Goal: Information Seeking & Learning: Learn about a topic

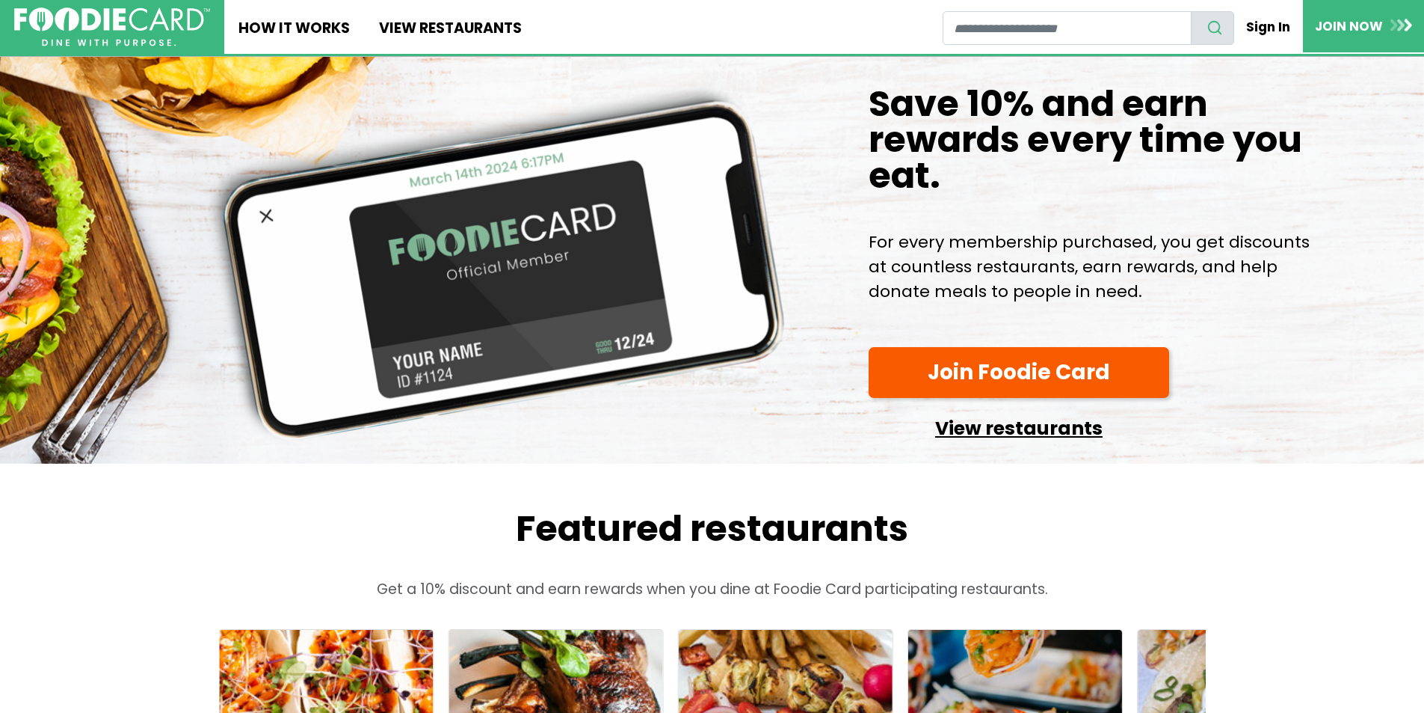
click at [980, 443] on link "View restaurants" at bounding box center [1019, 424] width 301 height 38
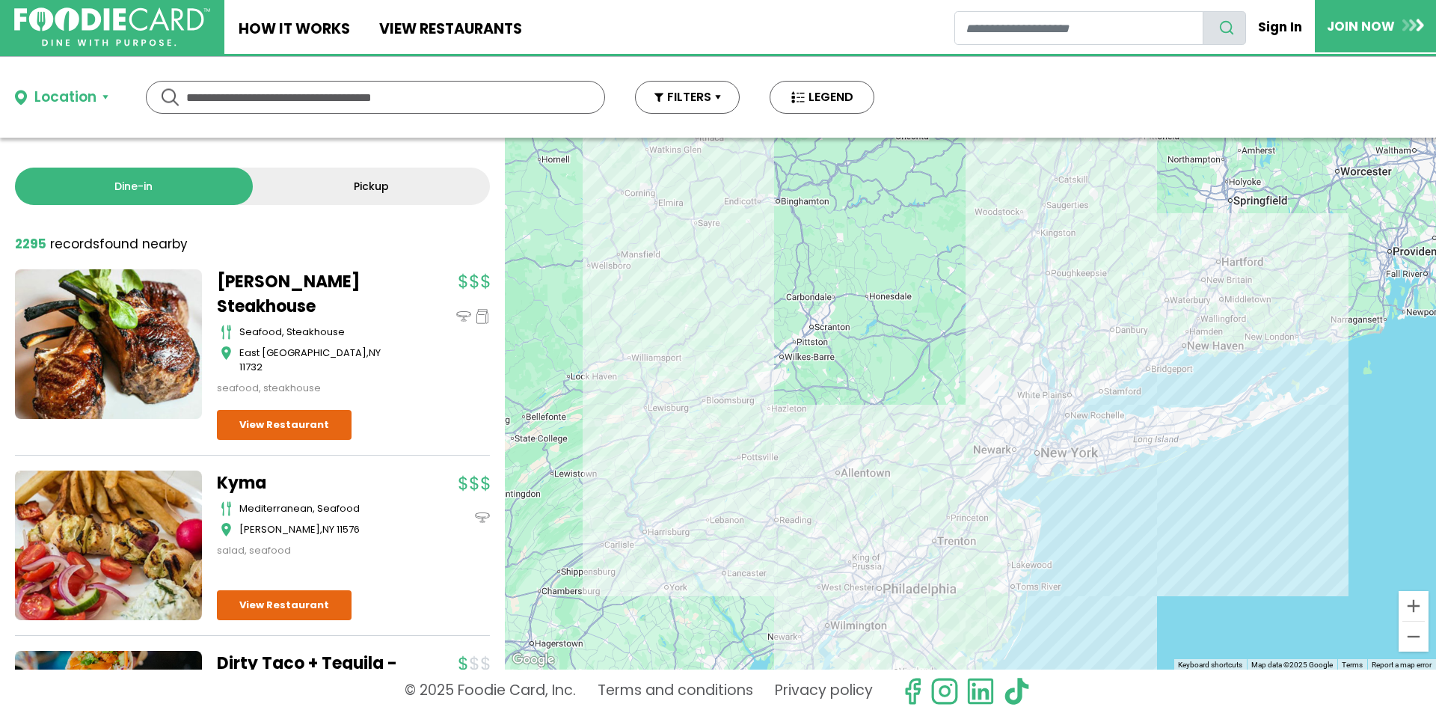
click at [51, 99] on div "Location" at bounding box center [65, 98] width 62 height 22
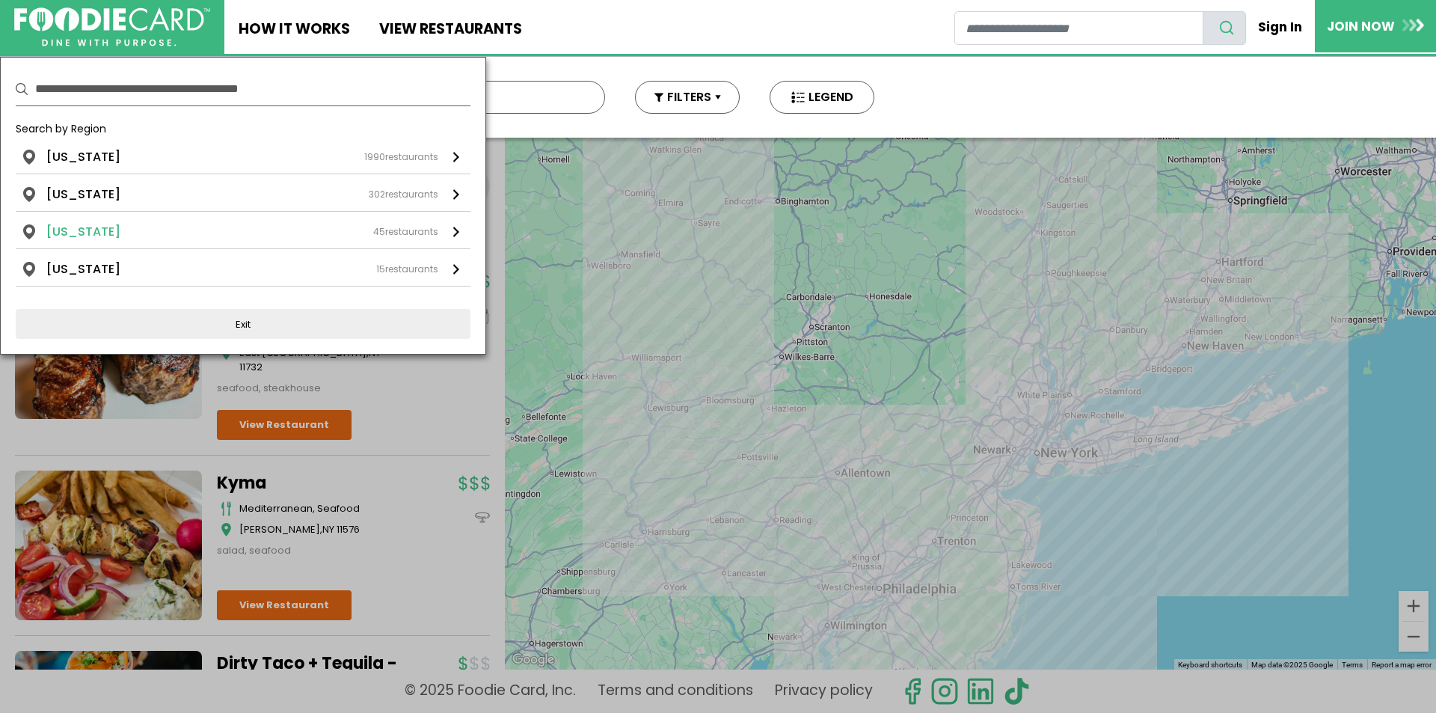
click at [74, 233] on li "[US_STATE]" at bounding box center [83, 232] width 74 height 18
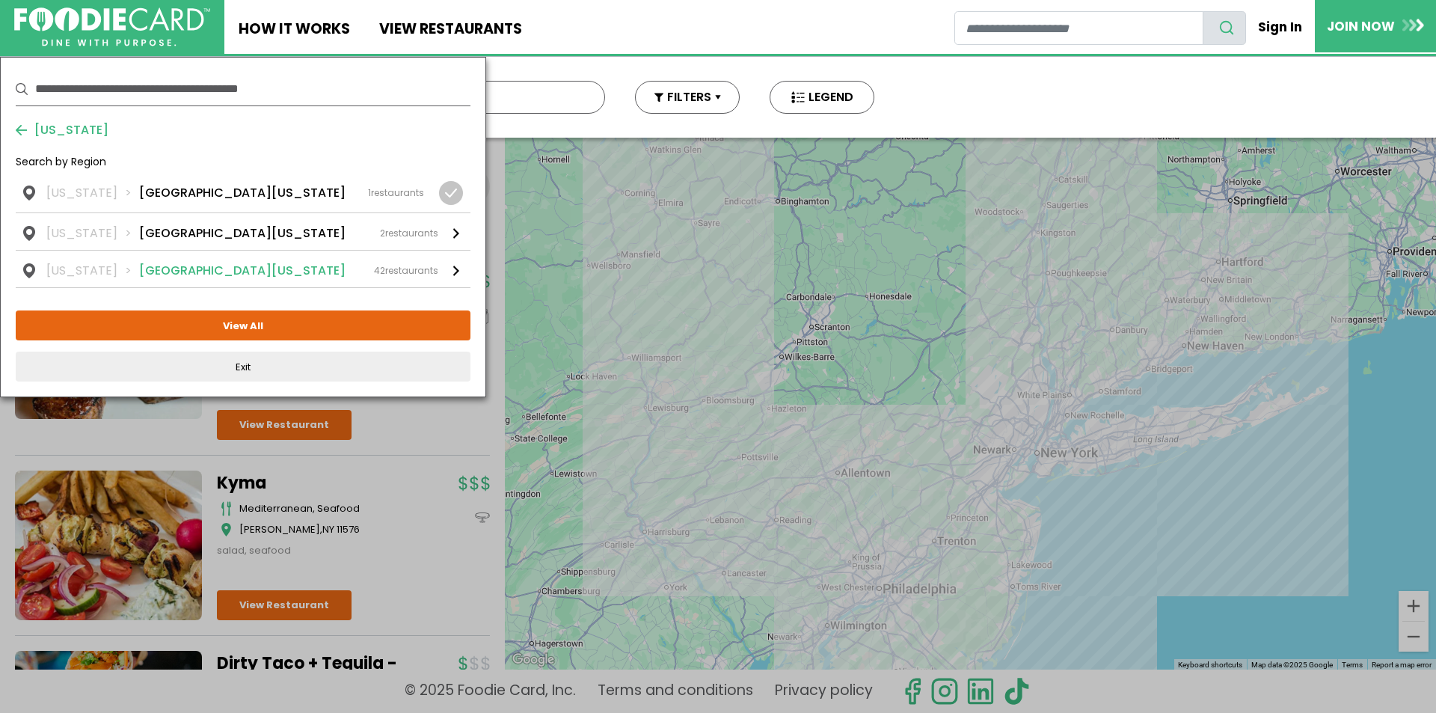
click at [154, 271] on li "[GEOGRAPHIC_DATA][US_STATE]" at bounding box center [242, 271] width 206 height 18
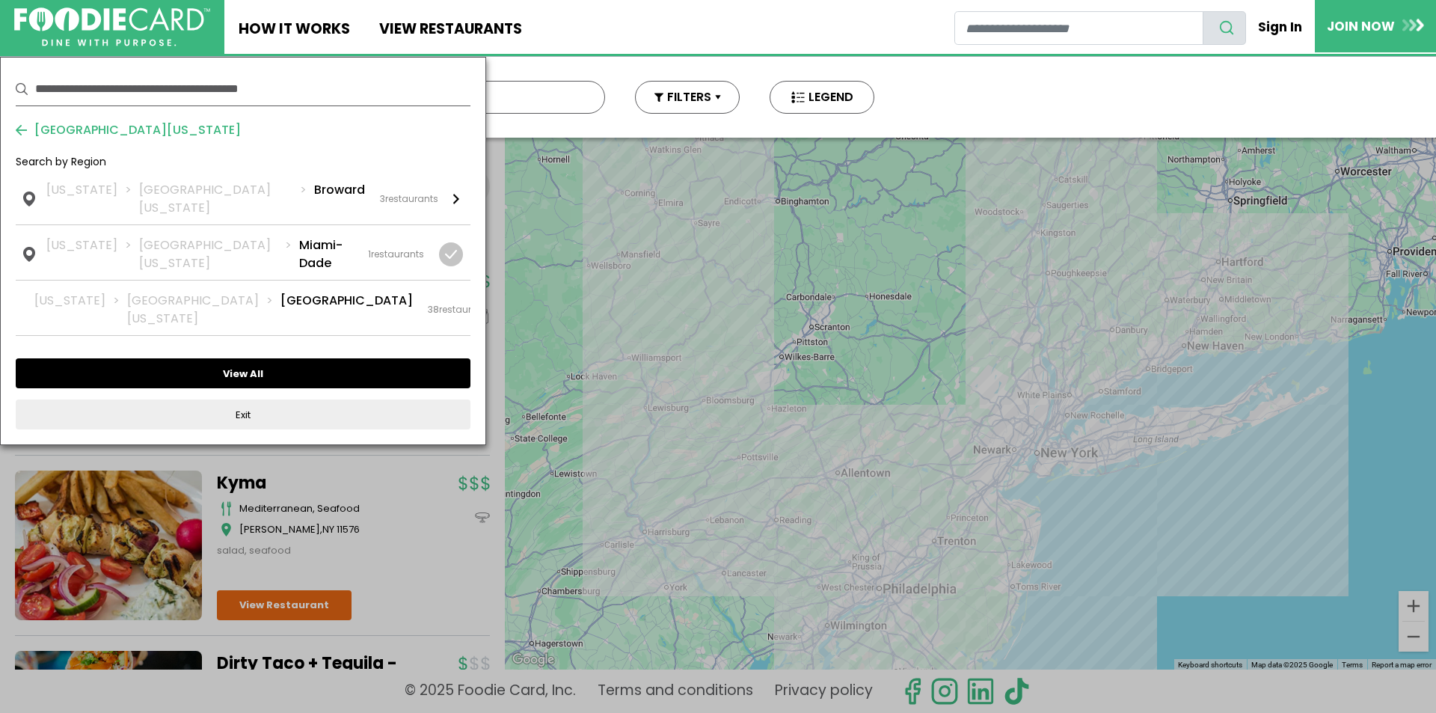
click at [237, 358] on button "View All" at bounding box center [243, 373] width 455 height 30
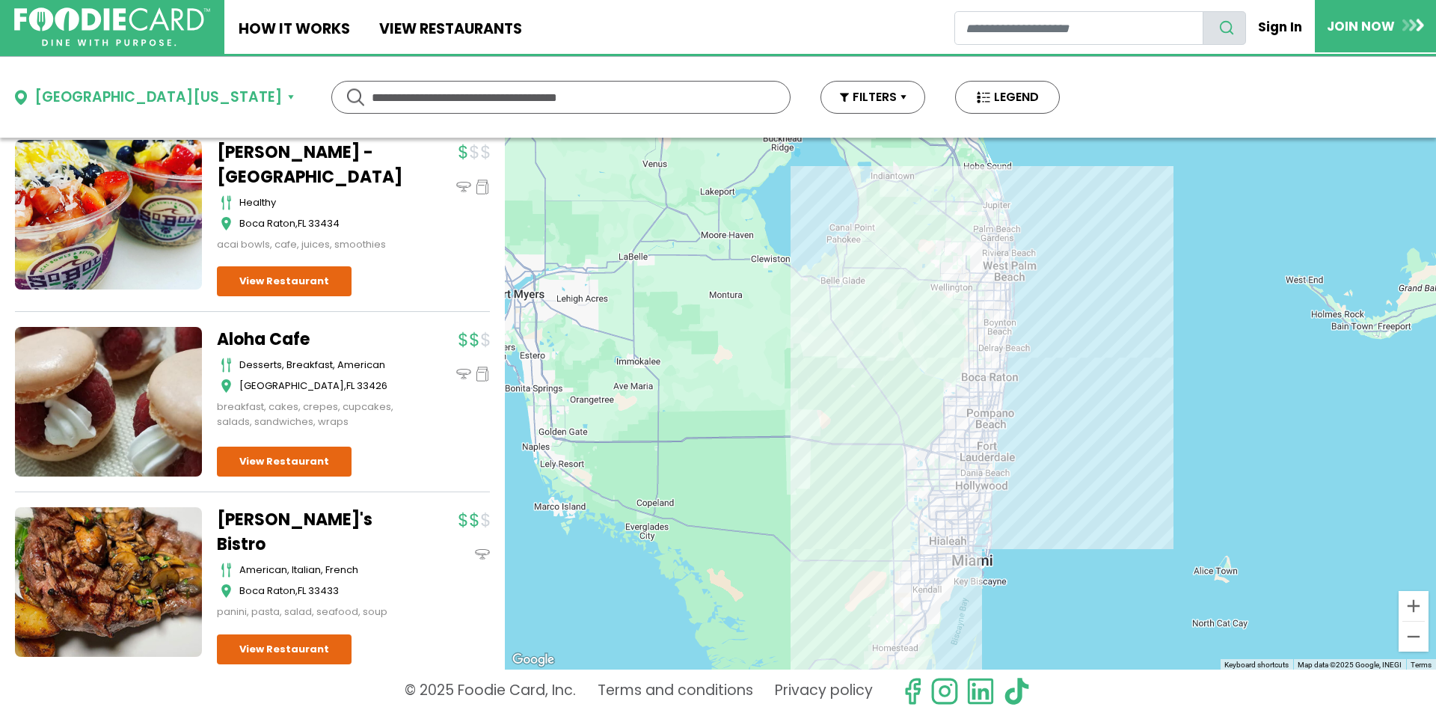
scroll to position [7711, 0]
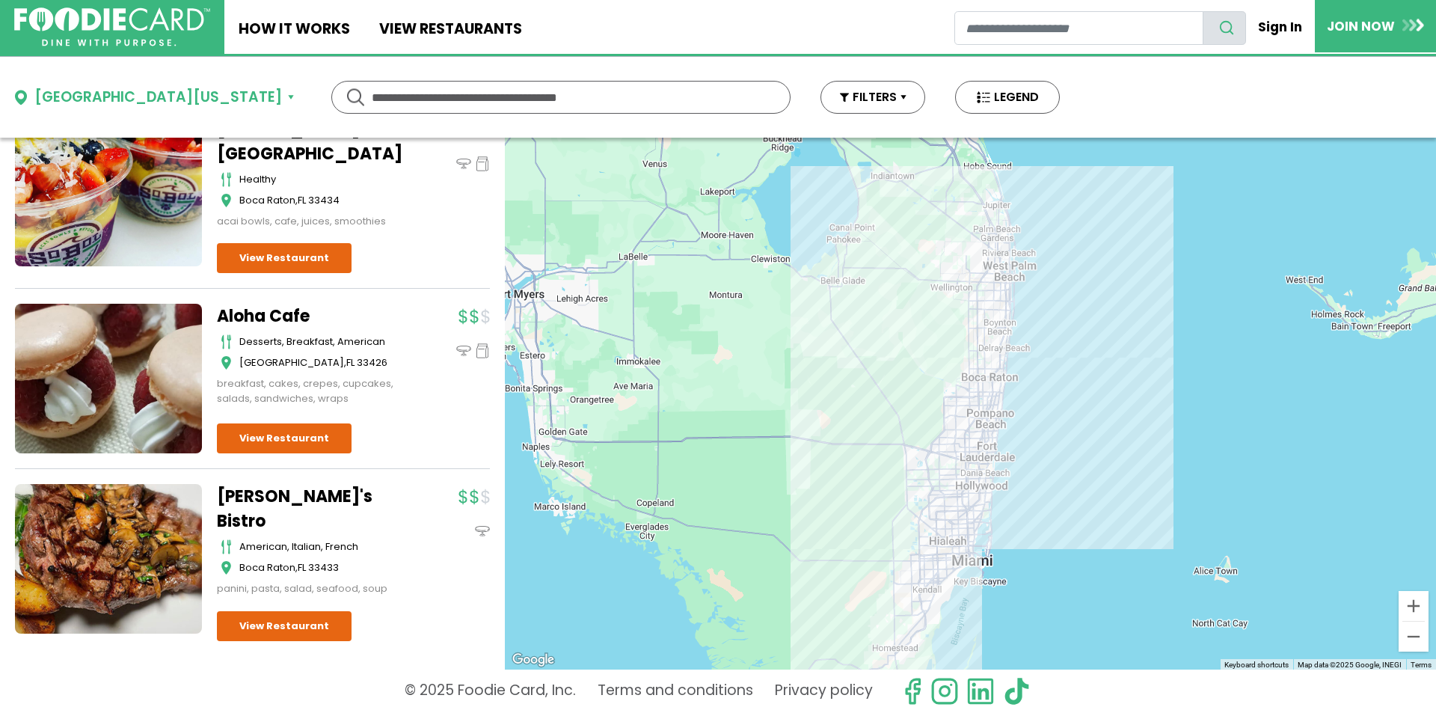
click at [120, 91] on div "[GEOGRAPHIC_DATA][US_STATE]" at bounding box center [157, 98] width 247 height 22
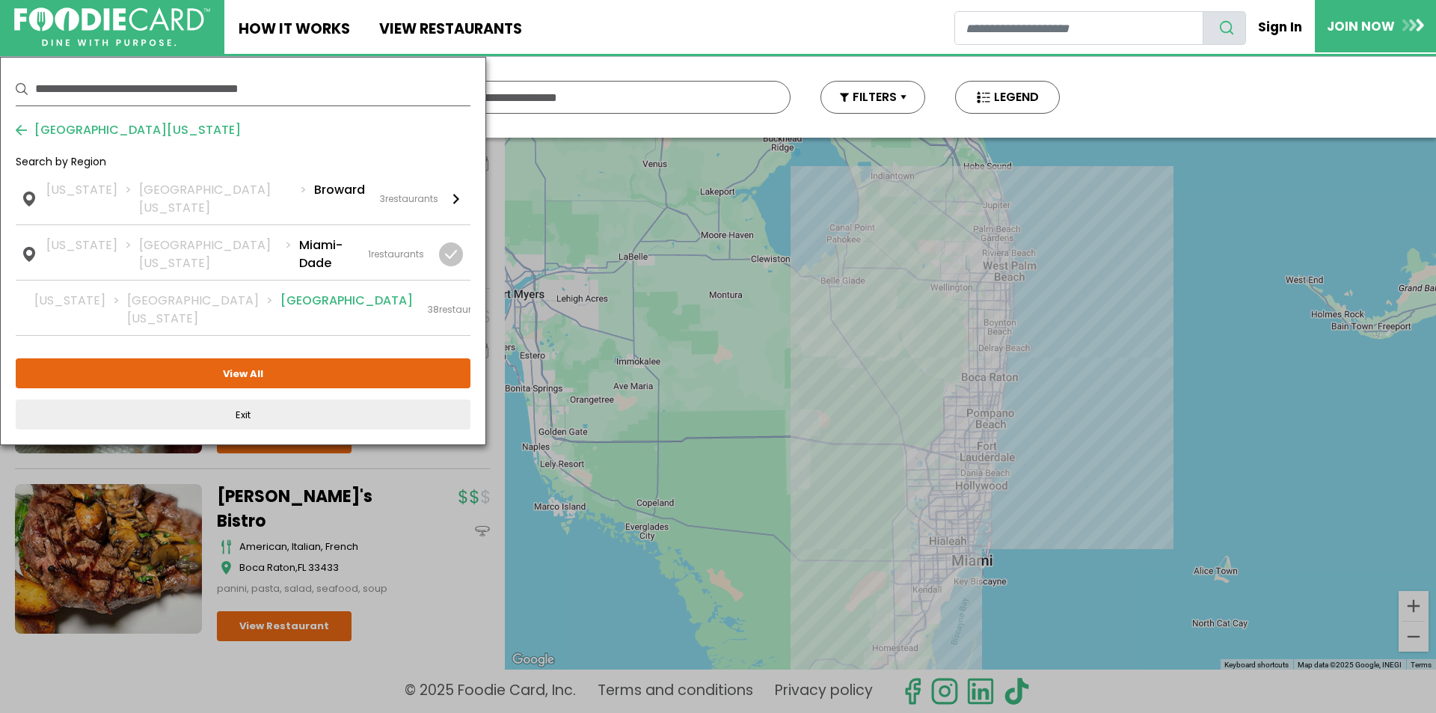
click at [451, 280] on link "[US_STATE] [GEOGRAPHIC_DATA][US_STATE] [GEOGRAPHIC_DATA] 38 restaurants" at bounding box center [243, 307] width 455 height 55
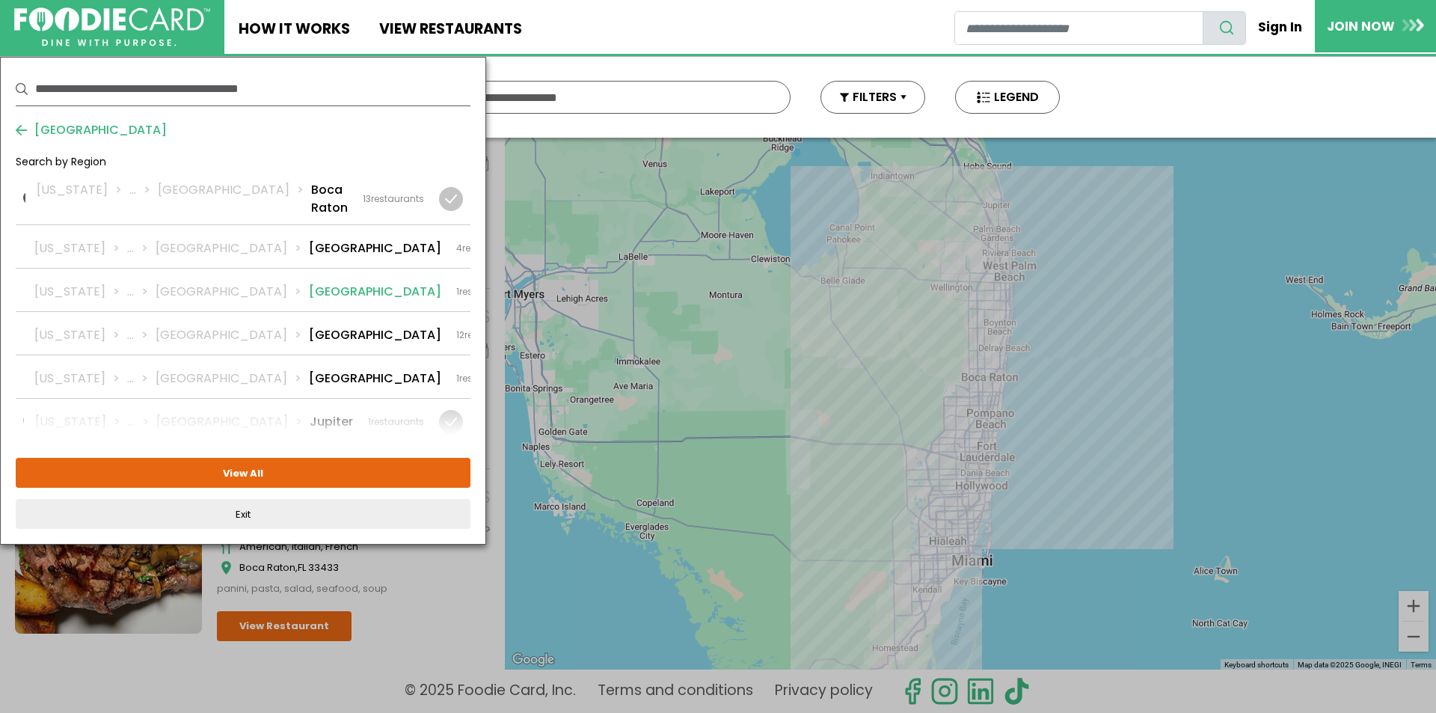
click at [527, 280] on div at bounding box center [539, 292] width 24 height 24
click at [532, 323] on div at bounding box center [544, 335] width 24 height 24
click at [527, 280] on div at bounding box center [539, 292] width 24 height 24
click at [530, 236] on div at bounding box center [542, 248] width 24 height 24
click at [451, 192] on div at bounding box center [451, 199] width 24 height 24
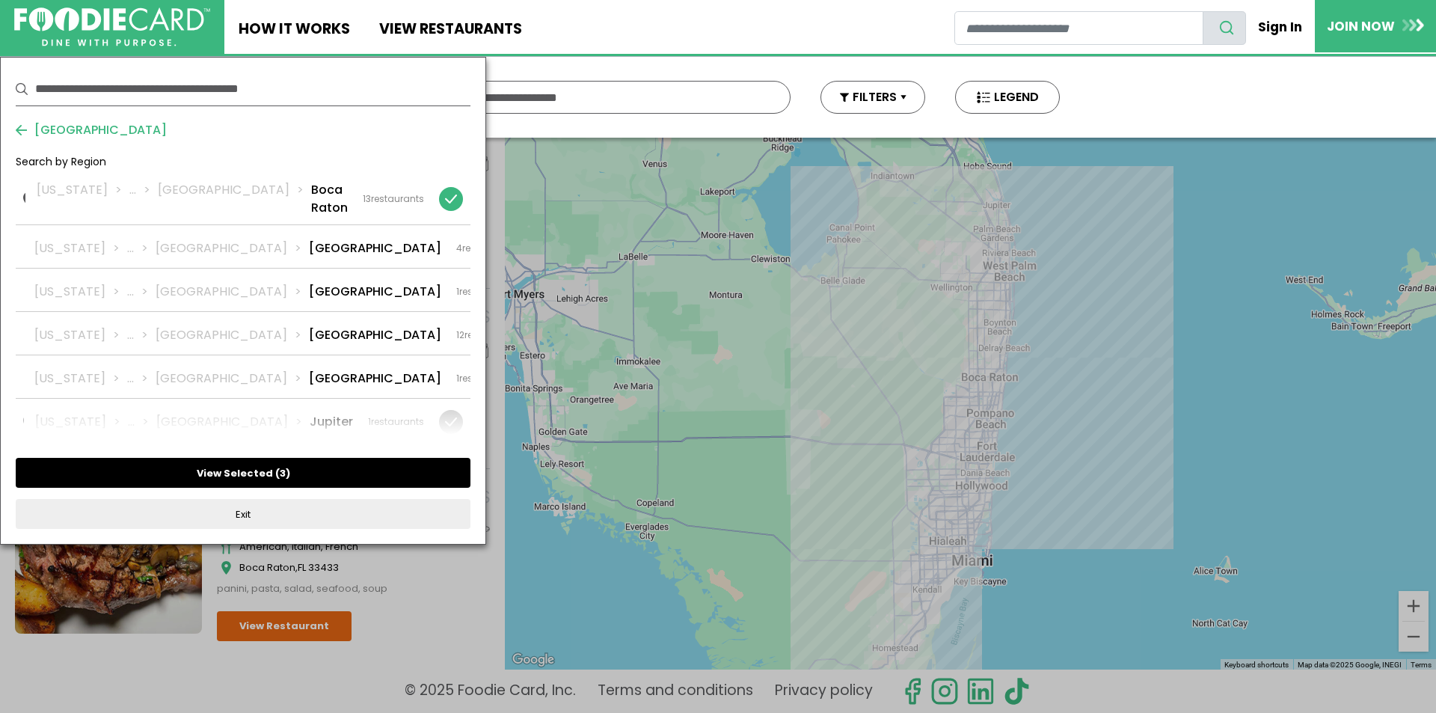
click at [274, 473] on button "View Selected ( 3 )" at bounding box center [243, 473] width 455 height 30
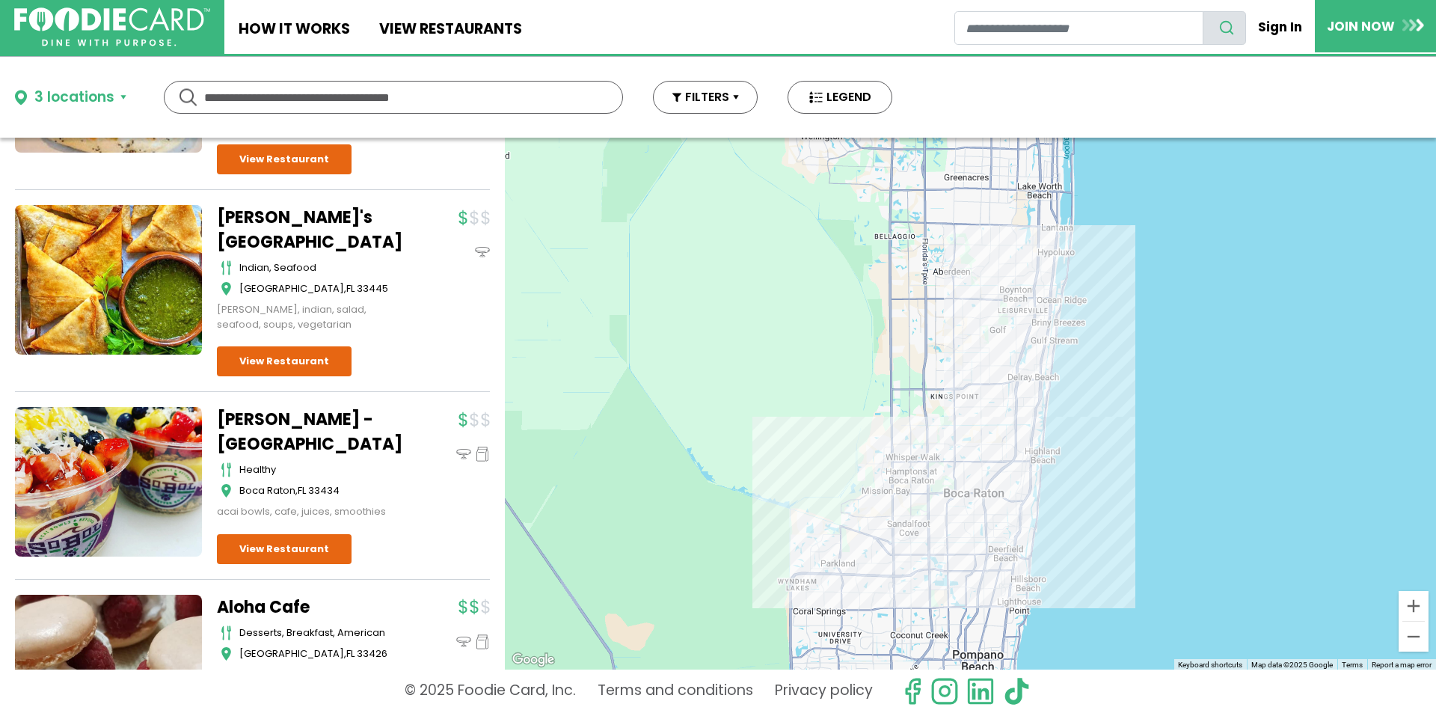
scroll to position [4892, 0]
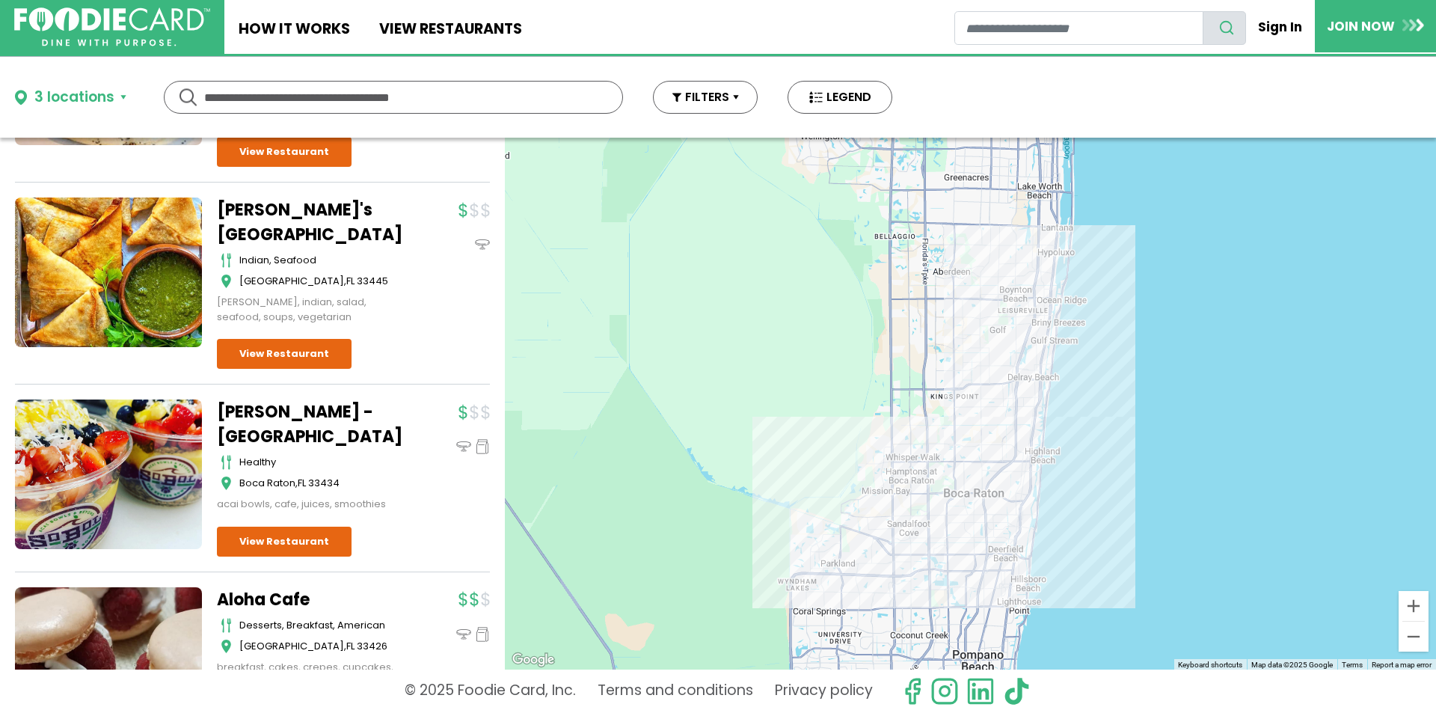
click at [965, 439] on div at bounding box center [970, 404] width 931 height 532
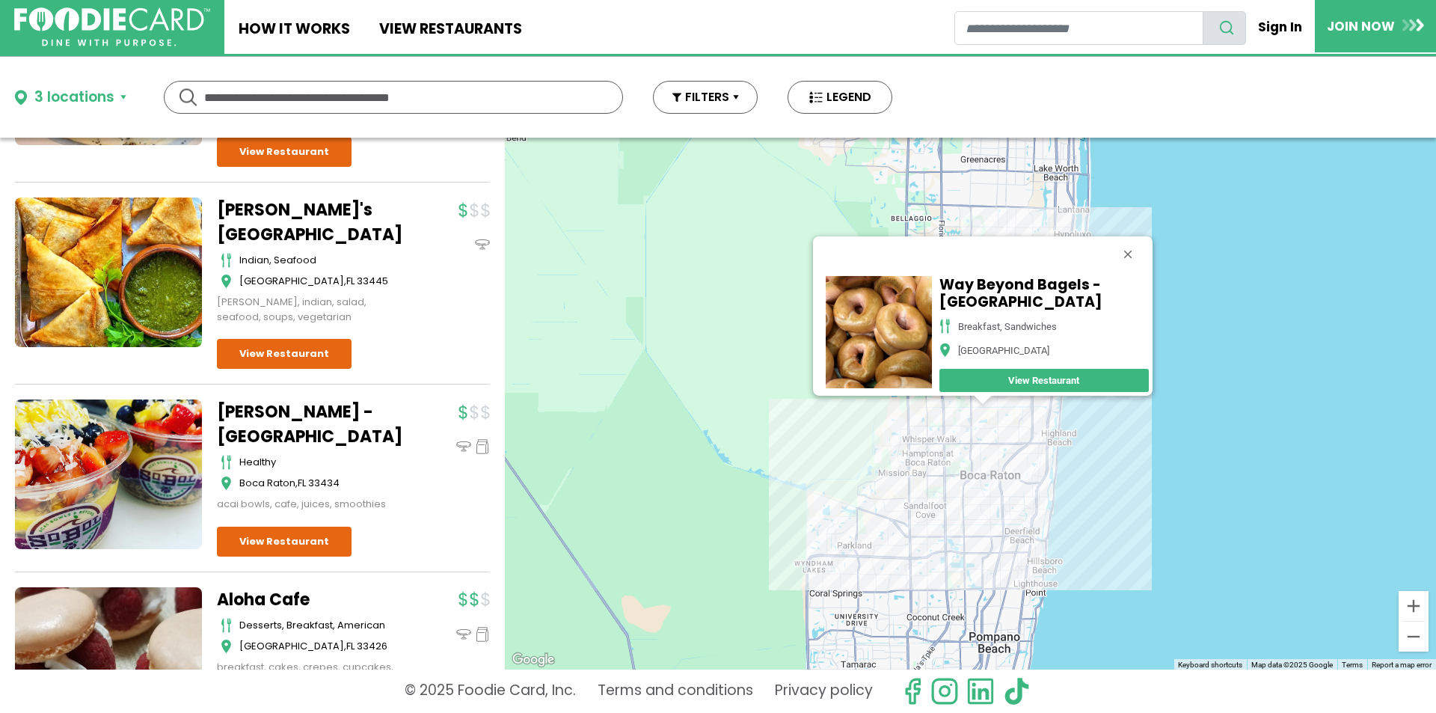
click at [1009, 402] on div "Way Beyond Bagels - [GEOGRAPHIC_DATA] breakfast, sandwiches [GEOGRAPHIC_DATA] V…" at bounding box center [970, 404] width 931 height 532
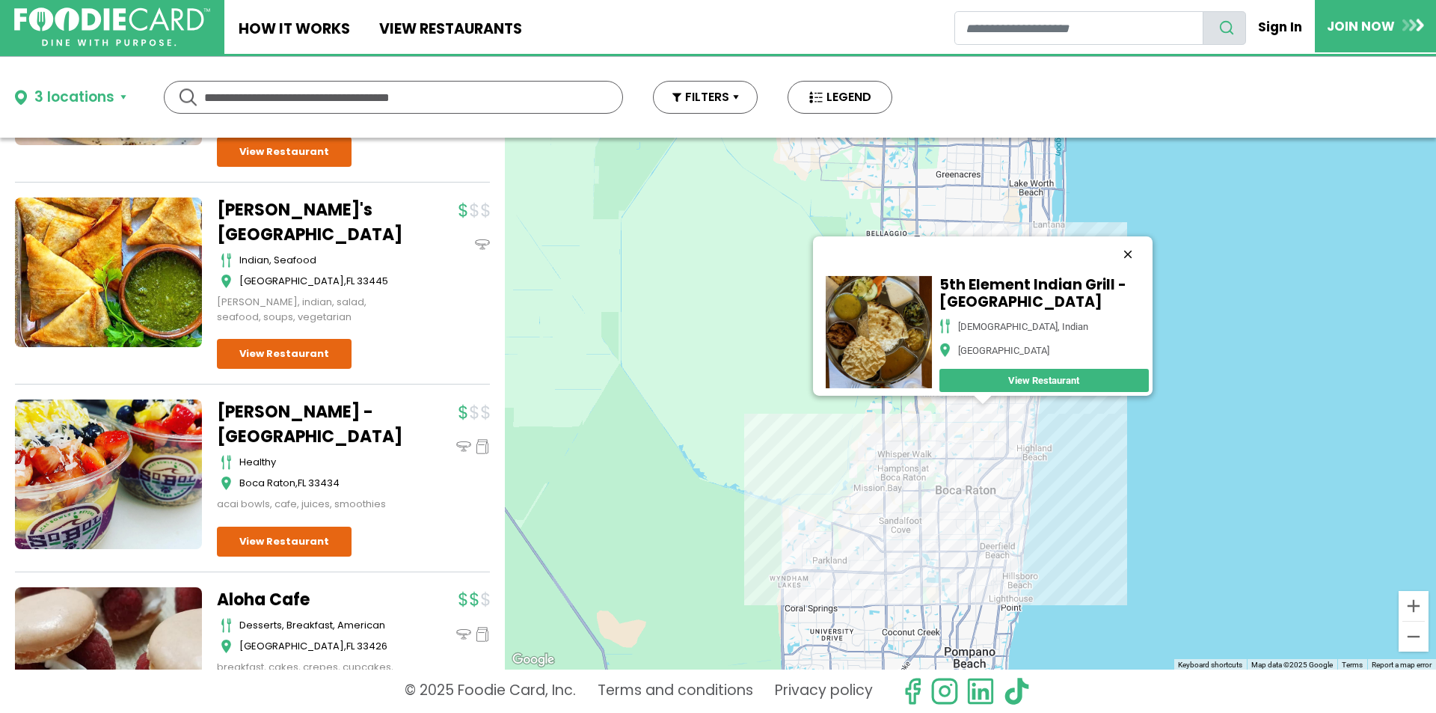
click at [1131, 242] on button "Close" at bounding box center [1127, 254] width 36 height 36
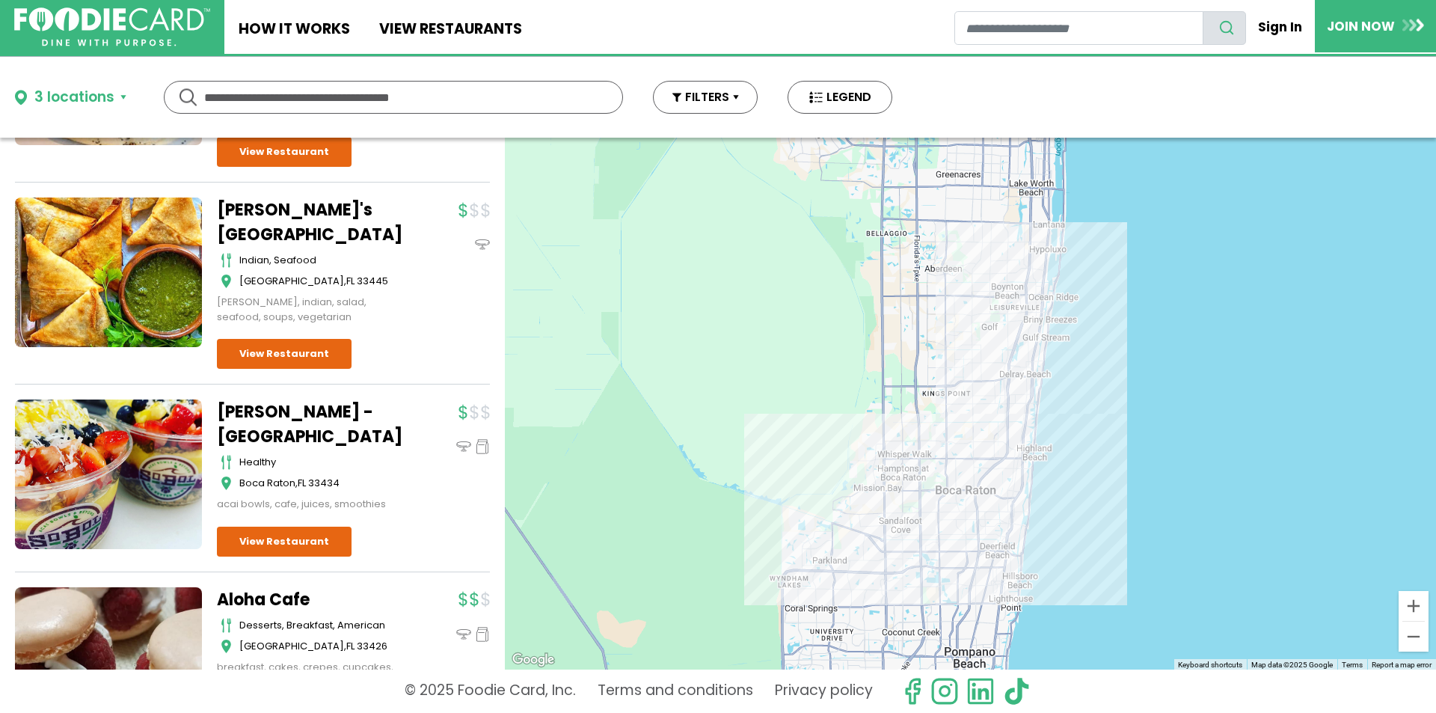
click at [953, 314] on div at bounding box center [970, 404] width 931 height 532
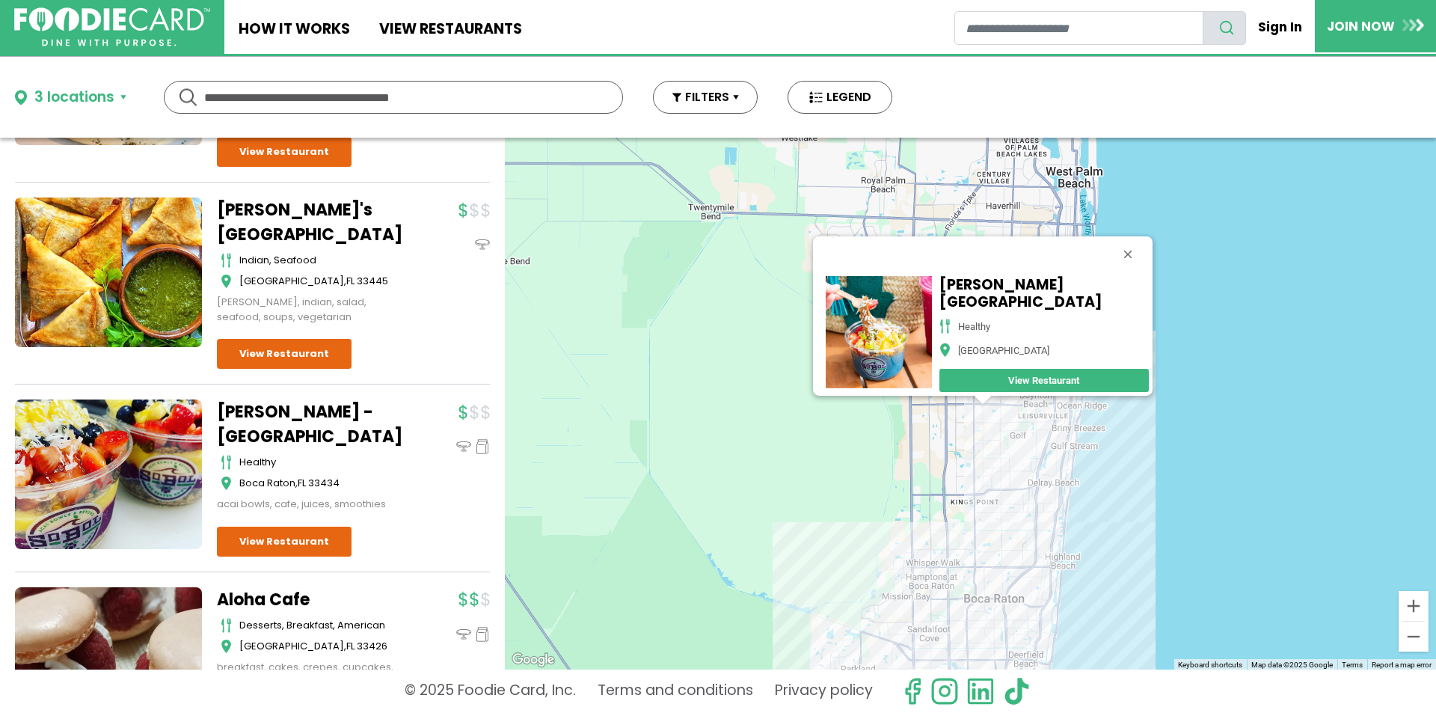
click at [1125, 433] on div "[PERSON_NAME][GEOGRAPHIC_DATA] healthy [GEOGRAPHIC_DATA] View Restaurant" at bounding box center [970, 404] width 931 height 532
